Goal: Navigation & Orientation: Find specific page/section

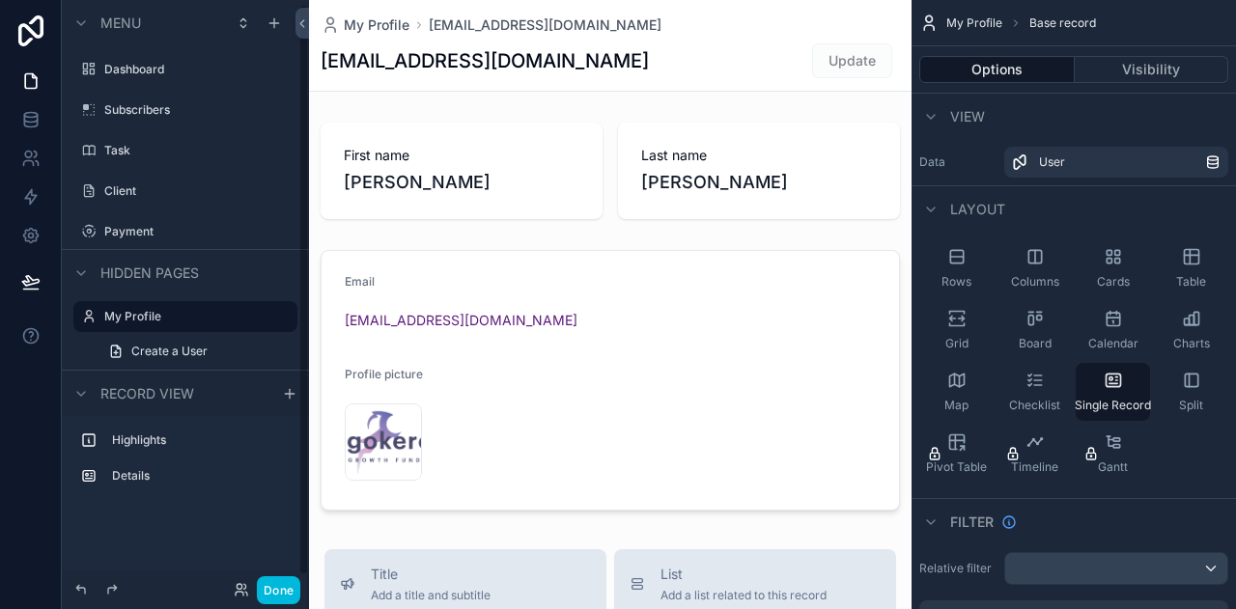
scroll to position [4, 0]
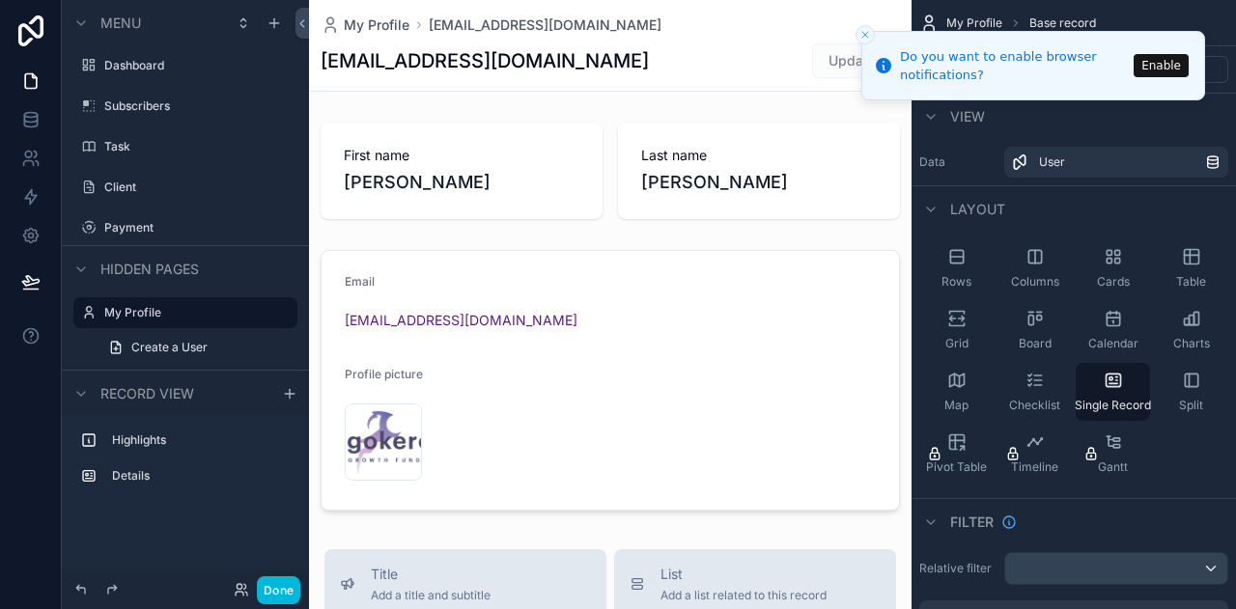
click at [864, 37] on icon "Close toast" at bounding box center [865, 35] width 12 height 12
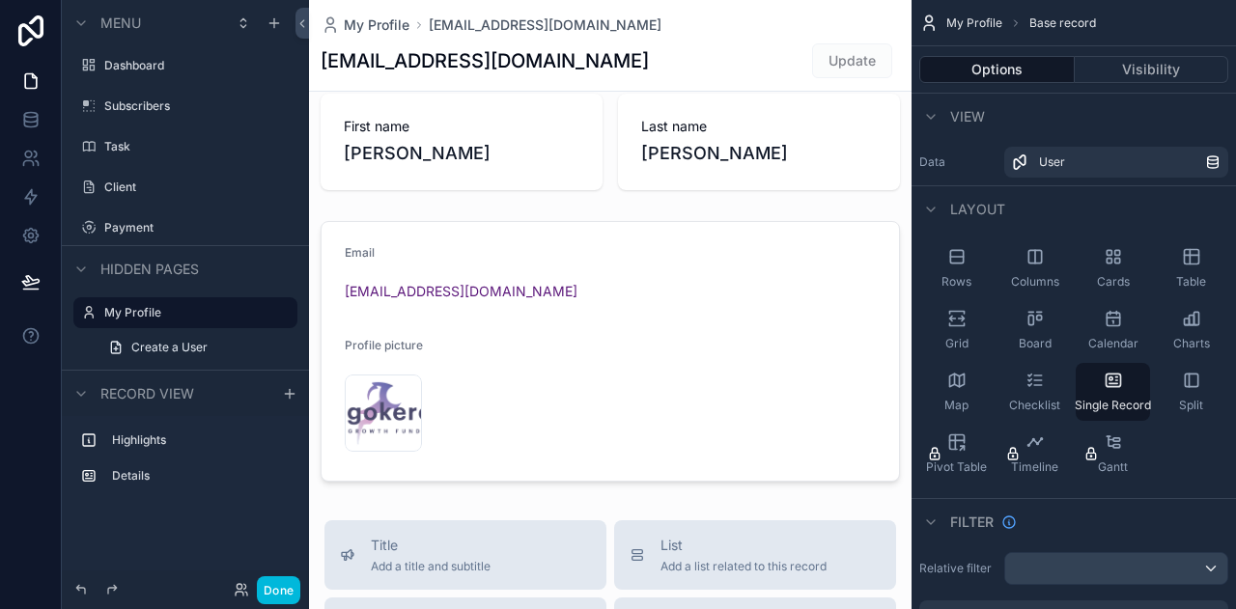
scroll to position [0, 0]
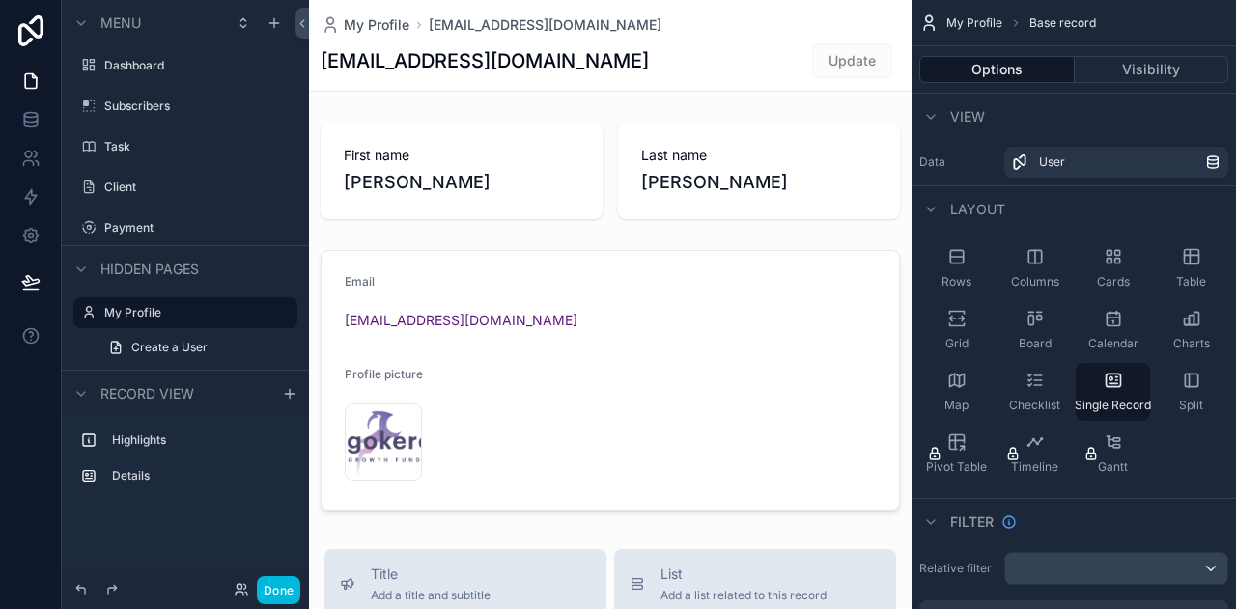
click at [1126, 27] on div "My Profile Base record" at bounding box center [1073, 23] width 324 height 46
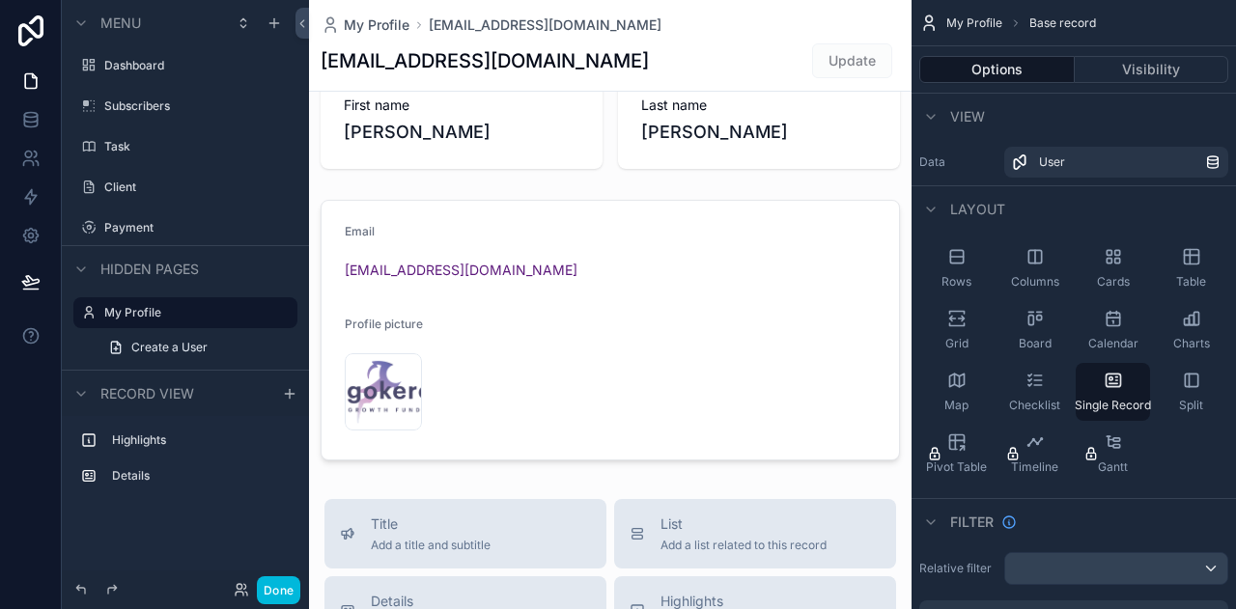
scroll to position [41, 0]
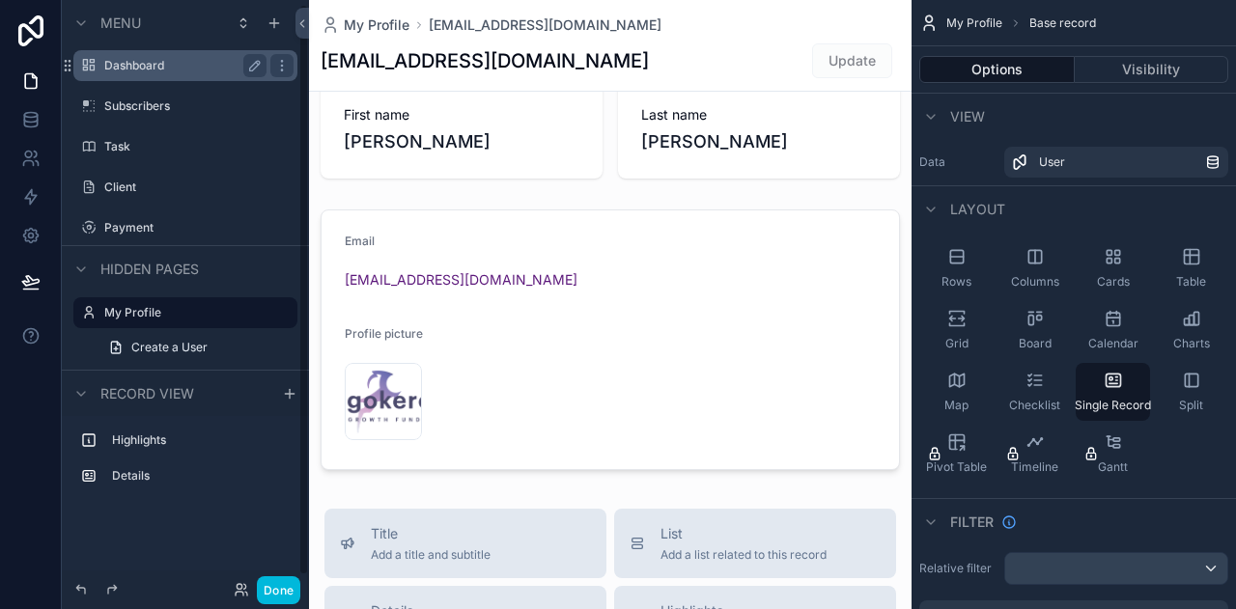
click at [104, 70] on label "Dashboard" at bounding box center [181, 65] width 154 height 15
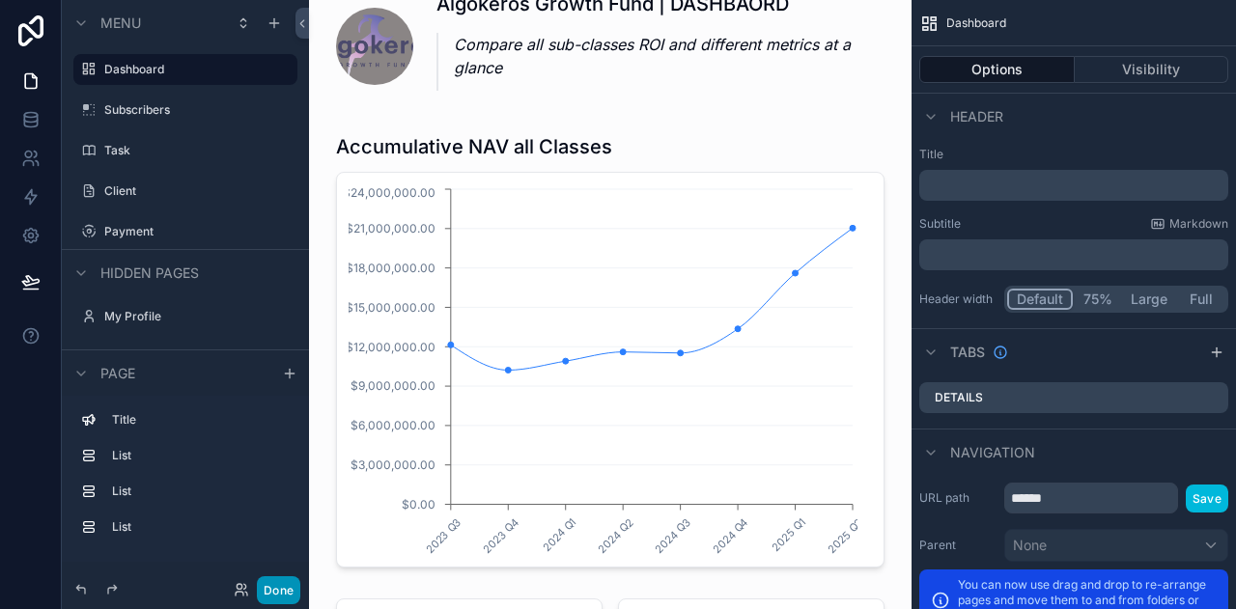
click at [297, 582] on button "Done" at bounding box center [278, 590] width 43 height 28
